Goal: Task Accomplishment & Management: Complete application form

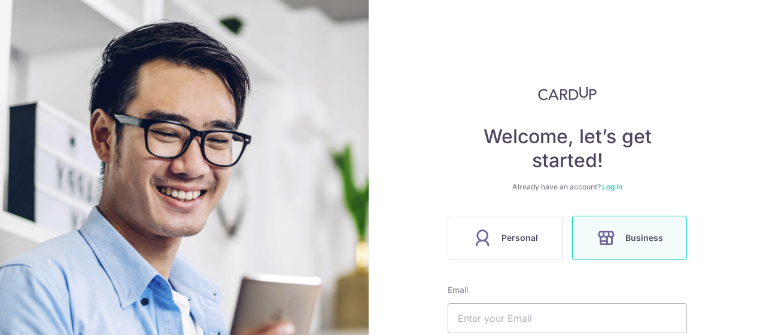
scroll to position [120, 0]
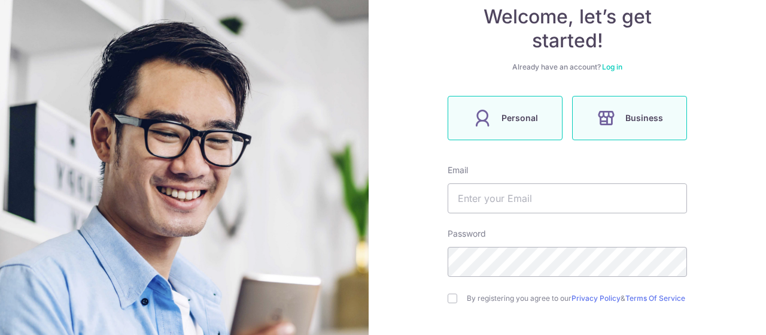
click at [523, 117] on span "Personal" at bounding box center [520, 118] width 37 height 14
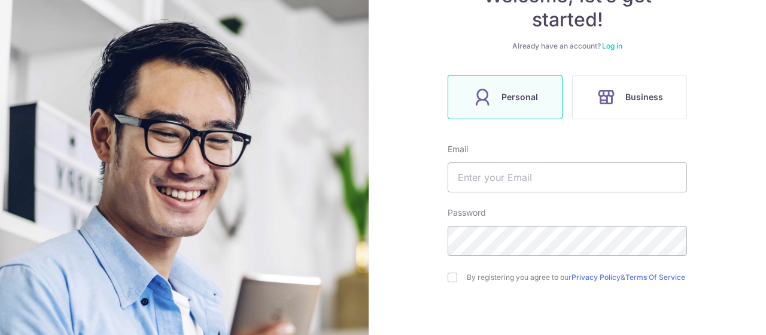
scroll to position [144, 0]
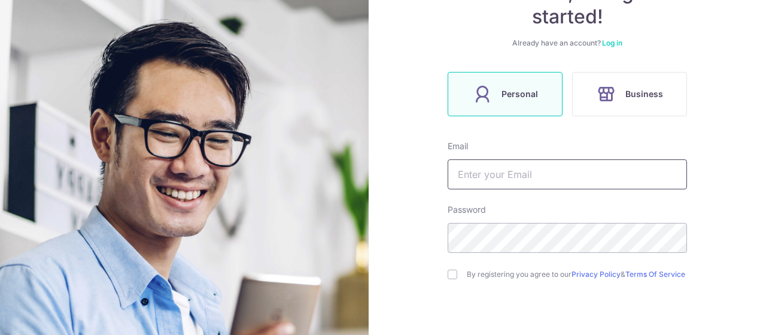
click at [509, 178] on input "text" at bounding box center [568, 174] width 240 height 30
type input "[EMAIL_ADDRESS][DOMAIN_NAME]"
click at [453, 279] on input "checkbox" at bounding box center [453, 274] width 10 height 10
checkbox input "true"
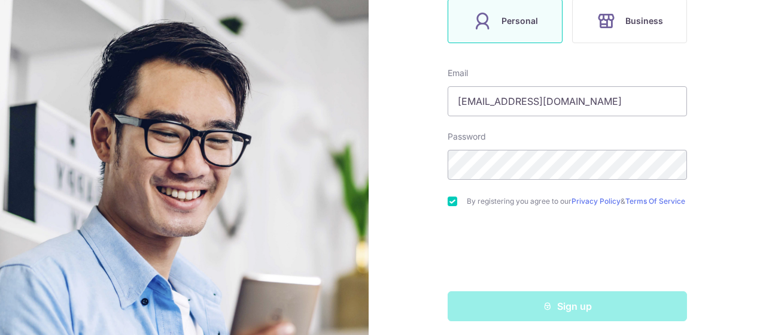
scroll to position [226, 0]
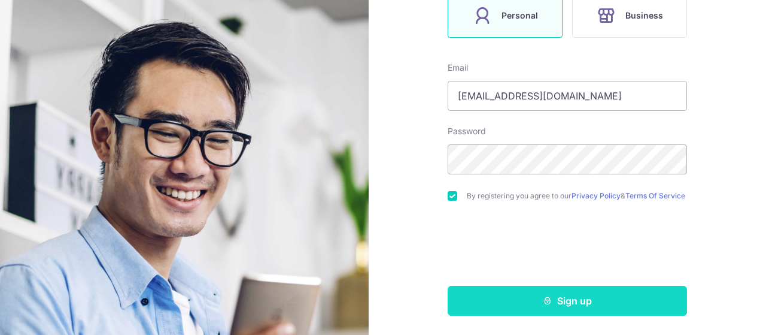
click at [581, 310] on button "Sign up" at bounding box center [568, 301] width 240 height 30
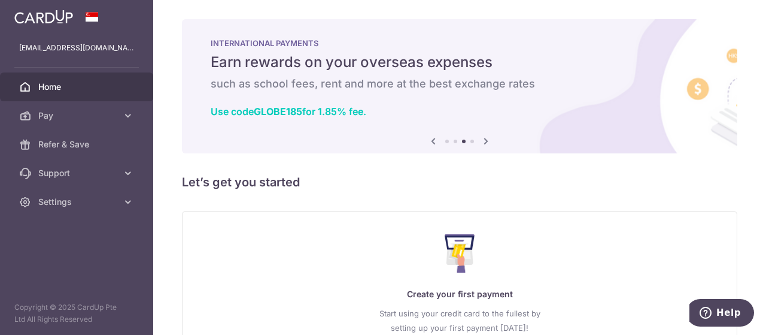
click at [51, 84] on span "Home" at bounding box center [77, 87] width 79 height 12
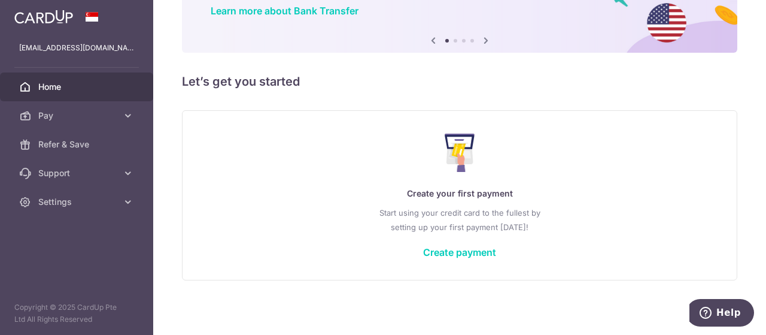
scroll to position [102, 0]
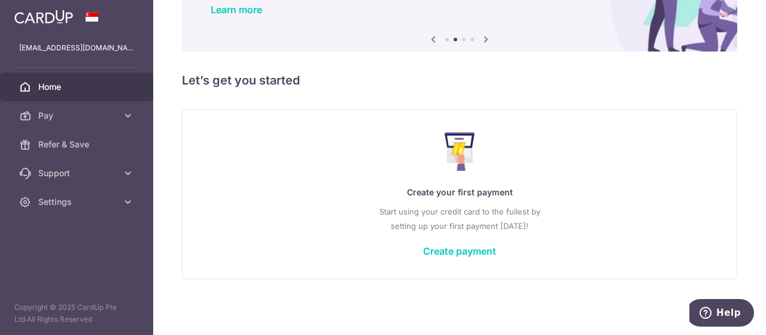
click at [748, 198] on div "× Pause Schedule Pause all future payments in this series Pause just this one p…" at bounding box center [459, 167] width 613 height 335
click at [475, 250] on link "Create payment" at bounding box center [459, 251] width 73 height 12
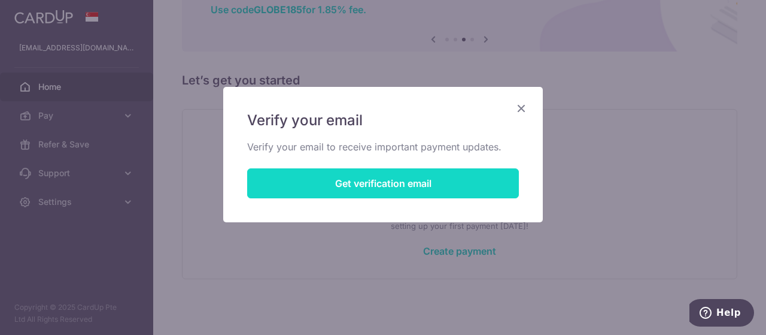
click at [407, 183] on button "Get verification email" at bounding box center [383, 183] width 272 height 30
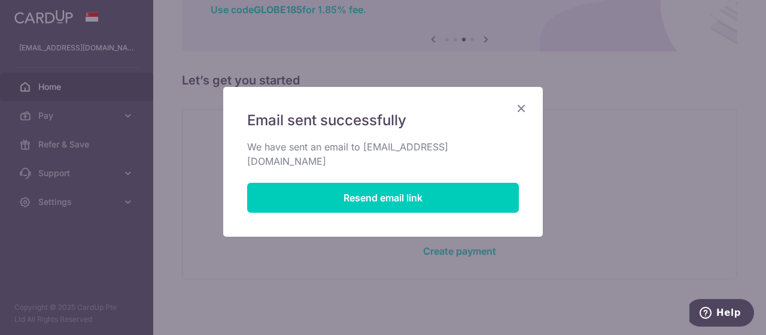
click at [523, 105] on icon "Close" at bounding box center [521, 108] width 14 height 15
